Goal: Transaction & Acquisition: Book appointment/travel/reservation

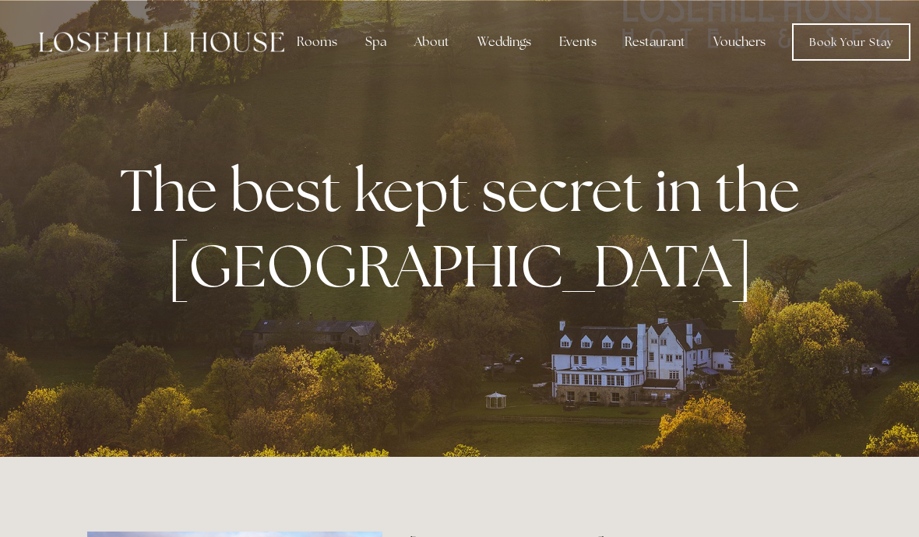
click at [328, 45] on div "Rooms" at bounding box center [316, 41] width 65 height 31
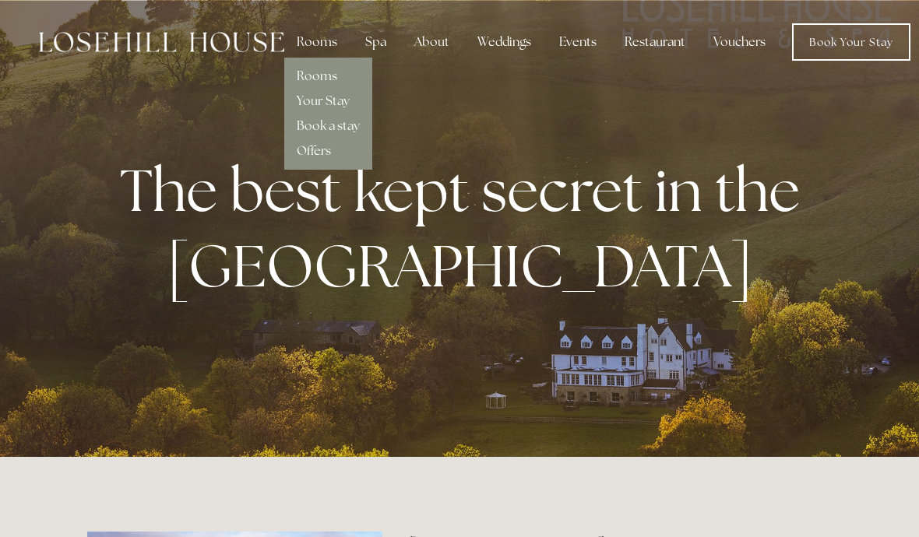
click at [343, 128] on link "Book a stay" at bounding box center [328, 126] width 63 height 16
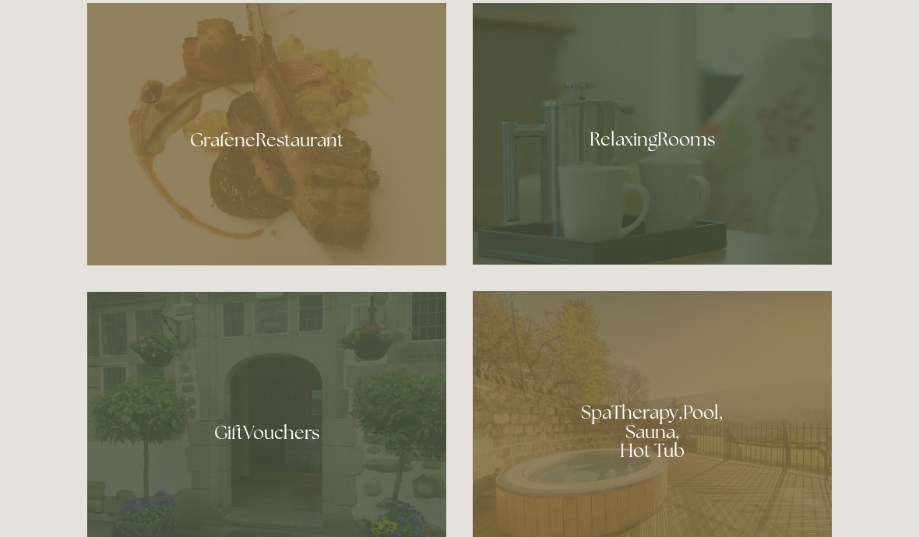
scroll to position [925, 0]
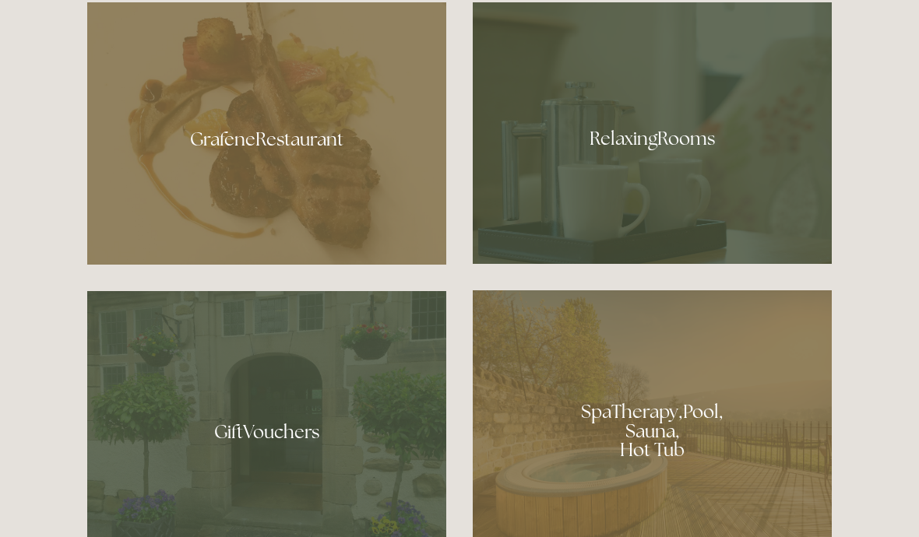
click at [745, 507] on div at bounding box center [652, 425] width 359 height 270
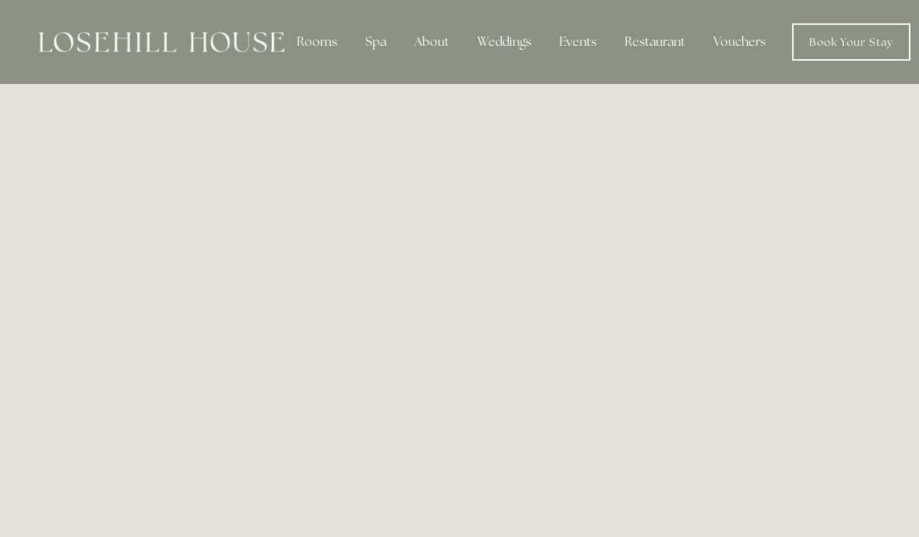
click at [324, 42] on div "Rooms" at bounding box center [316, 41] width 65 height 31
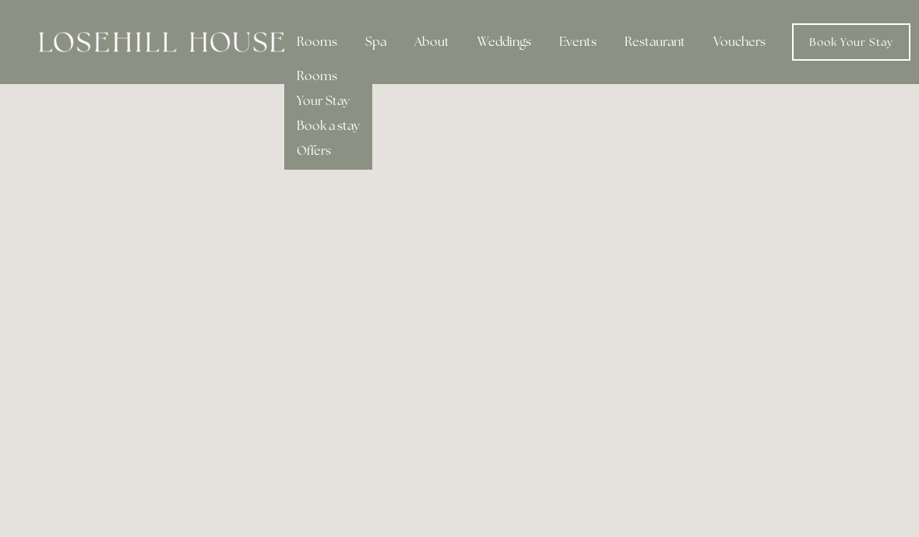
click at [378, 44] on div "Spa" at bounding box center [376, 41] width 46 height 31
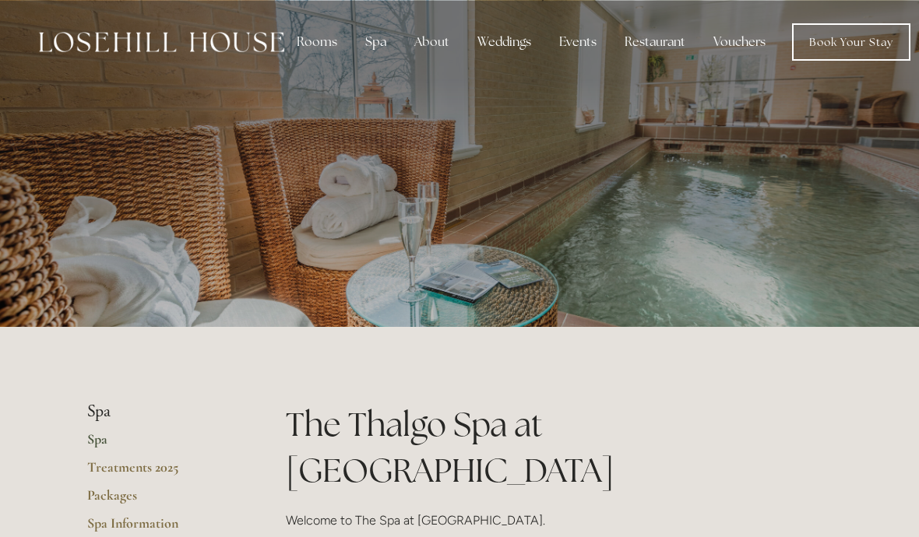
click at [321, 42] on div "Rooms" at bounding box center [316, 41] width 65 height 31
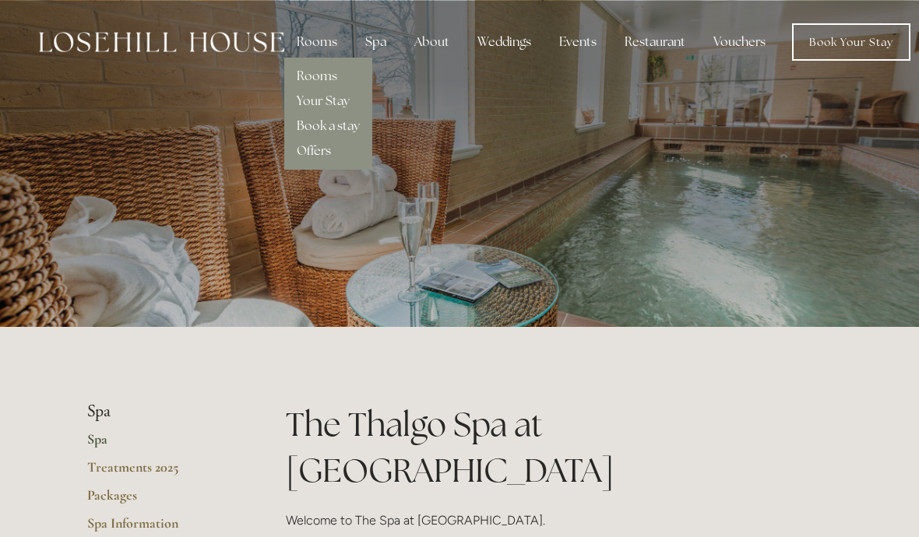
click at [343, 101] on link "Your Stay" at bounding box center [323, 101] width 53 height 16
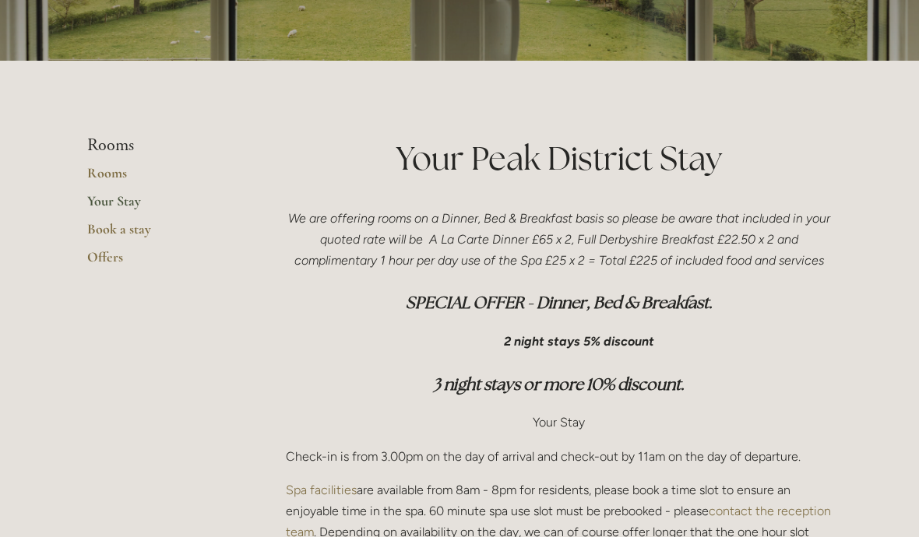
scroll to position [266, 0]
click at [117, 175] on link "Rooms" at bounding box center [161, 178] width 149 height 28
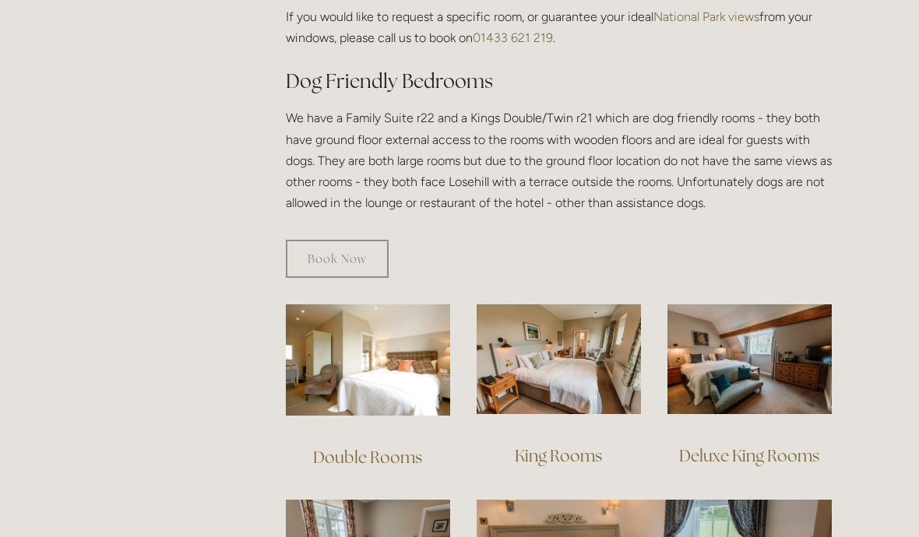
scroll to position [840, 0]
click at [401, 353] on img at bounding box center [368, 359] width 164 height 111
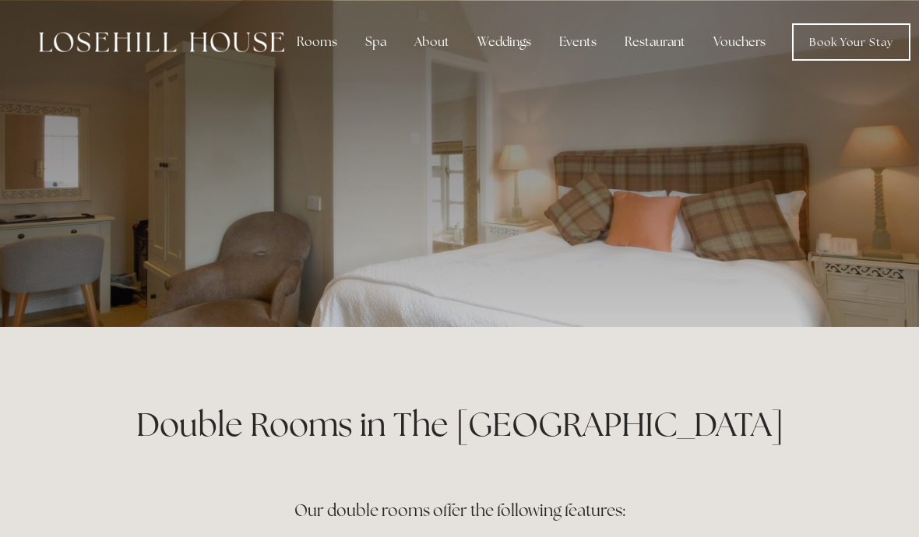
click at [336, 41] on div "Rooms" at bounding box center [316, 41] width 65 height 31
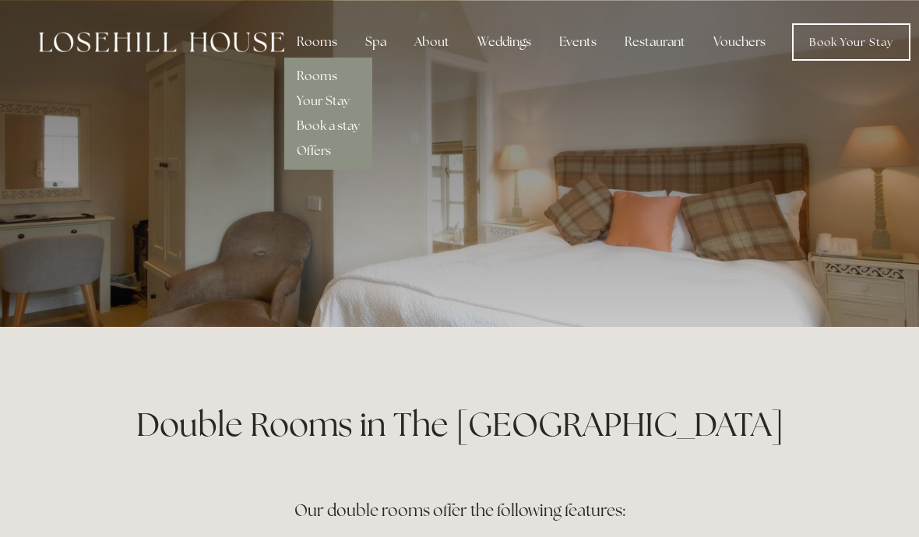
click at [345, 132] on link "Book a stay" at bounding box center [328, 126] width 63 height 16
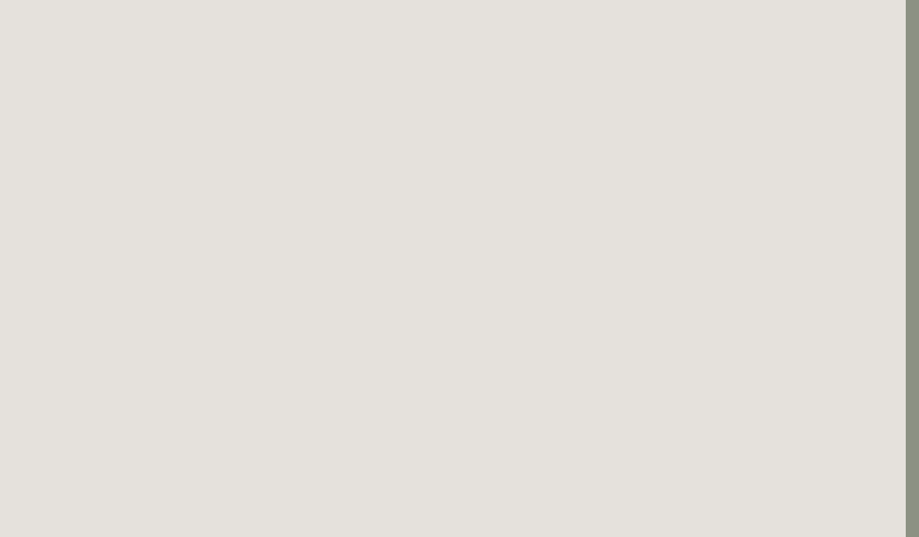
scroll to position [85, 13]
